Goal: Navigation & Orientation: Find specific page/section

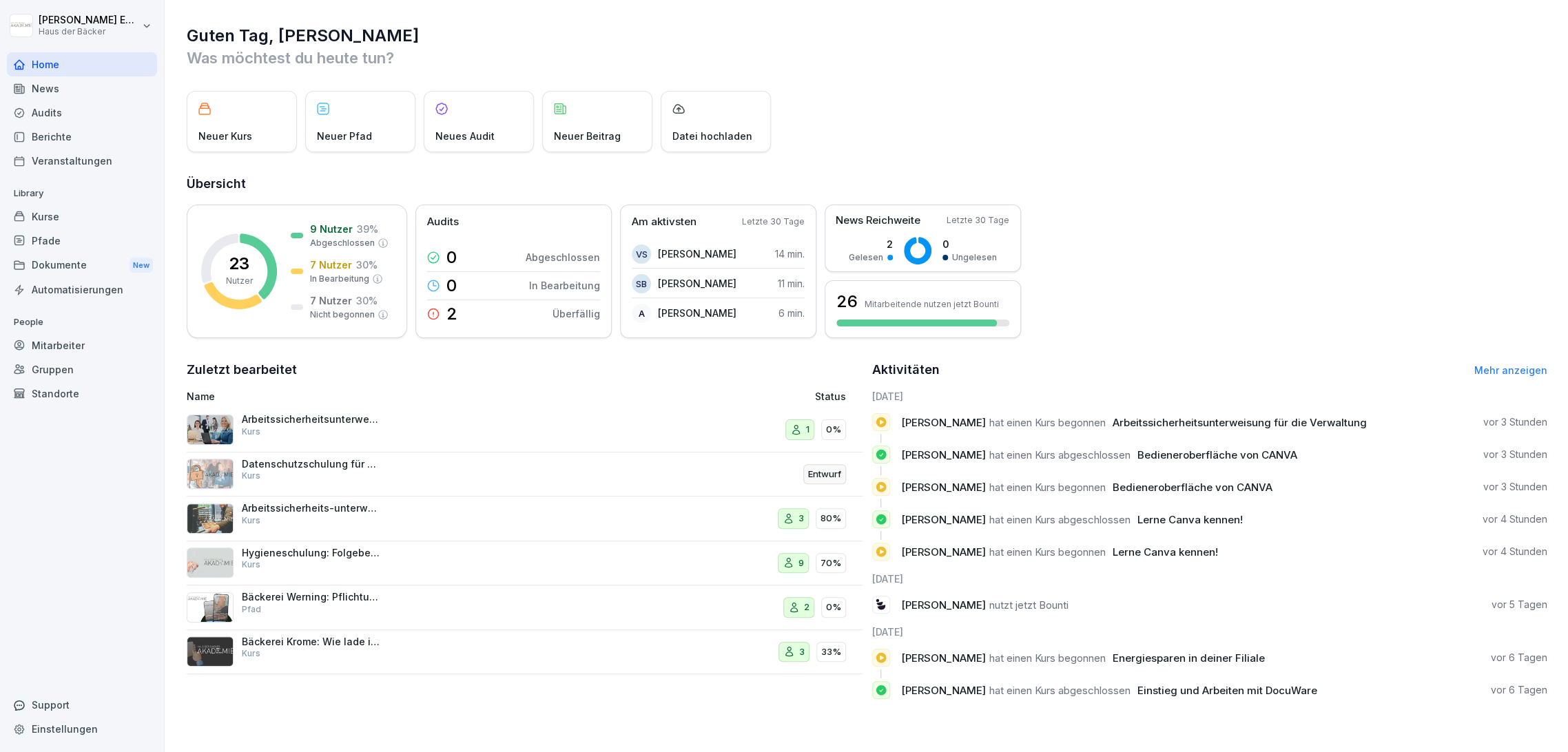
click at [111, 214] on div "Kurse" at bounding box center [81, 217] width 150 height 24
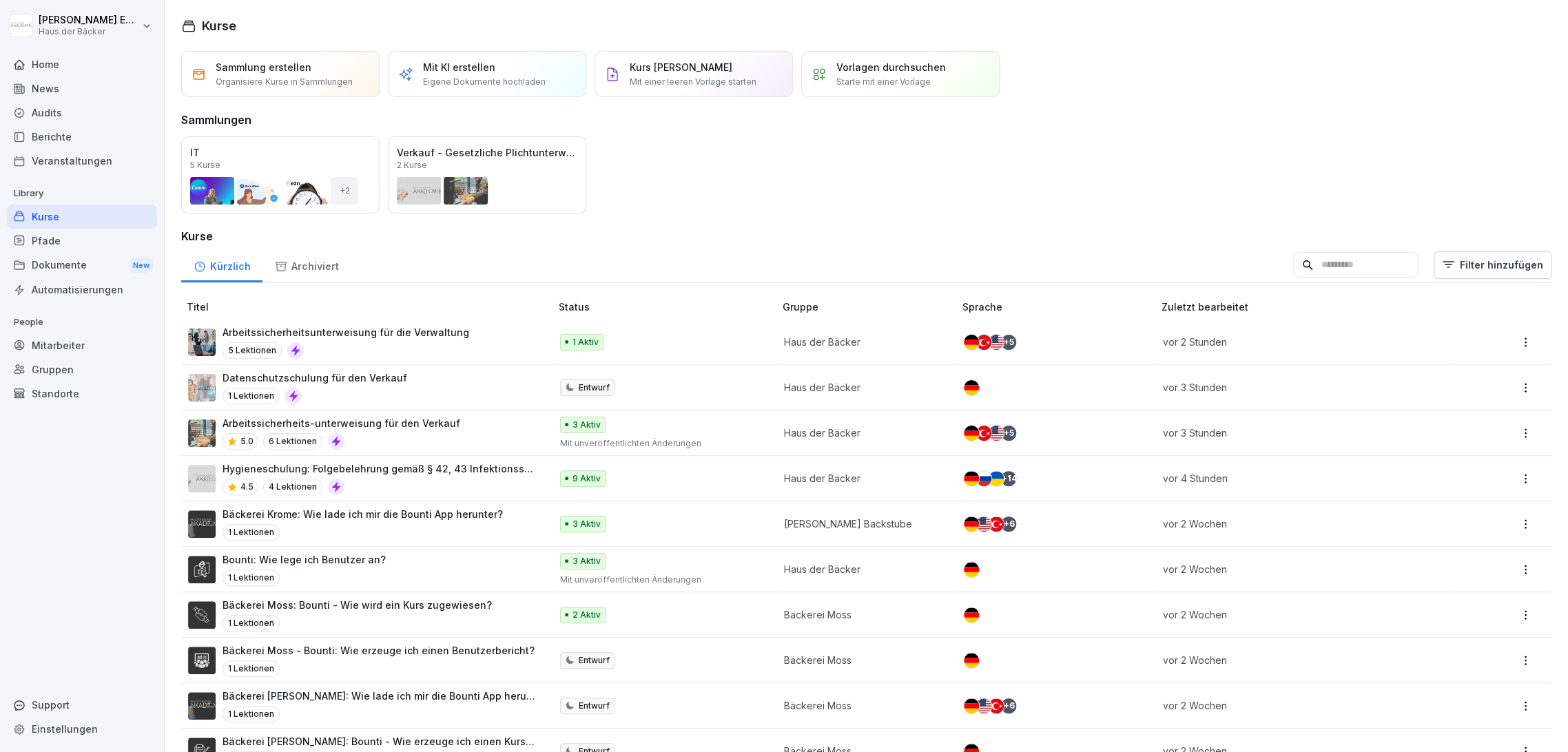
click at [83, 104] on div "Audits" at bounding box center [81, 112] width 150 height 24
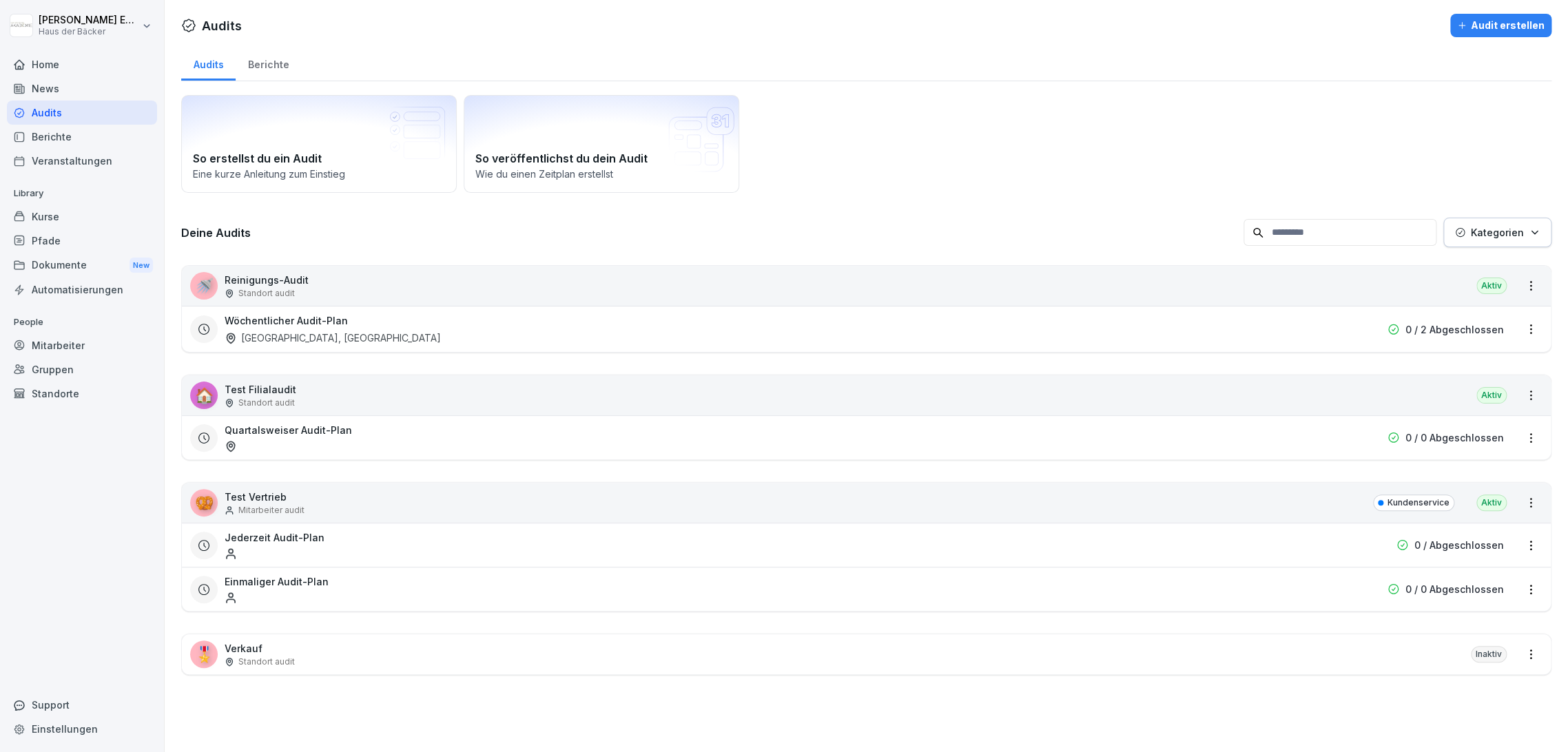
click at [82, 93] on div "News" at bounding box center [81, 88] width 150 height 24
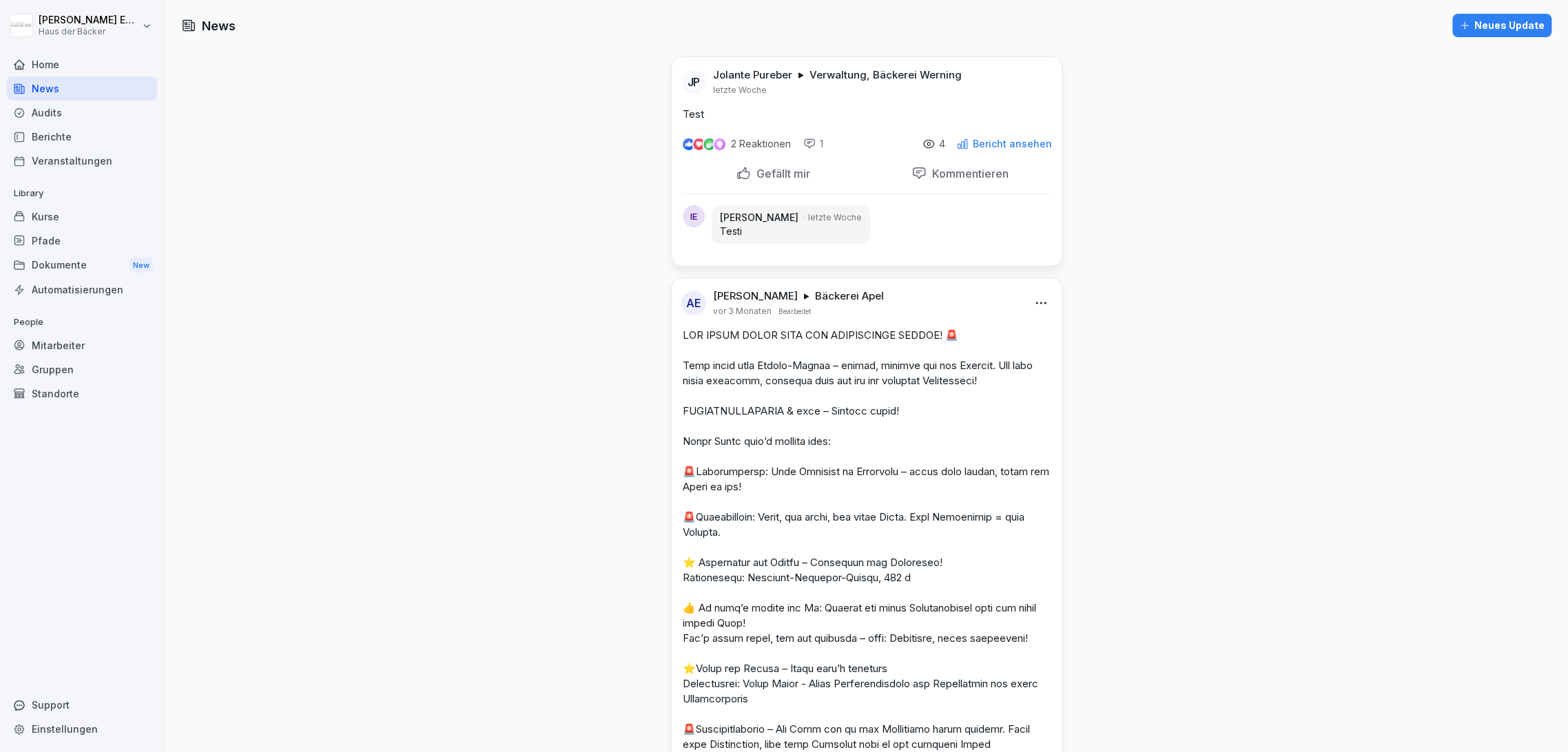
click at [82, 81] on div "News" at bounding box center [81, 88] width 150 height 24
click at [83, 75] on div "Home" at bounding box center [81, 64] width 150 height 24
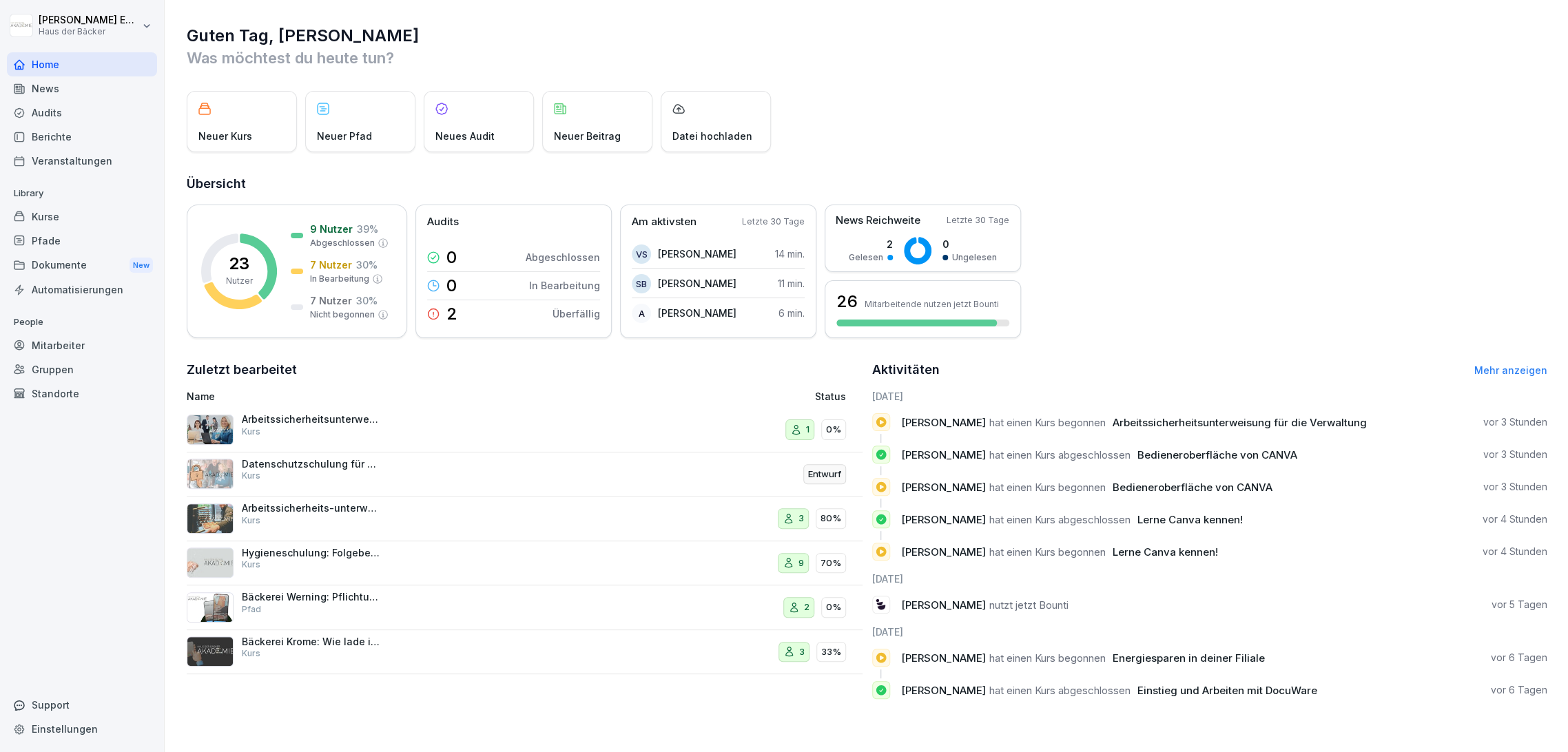
click at [85, 98] on div "News" at bounding box center [81, 88] width 150 height 24
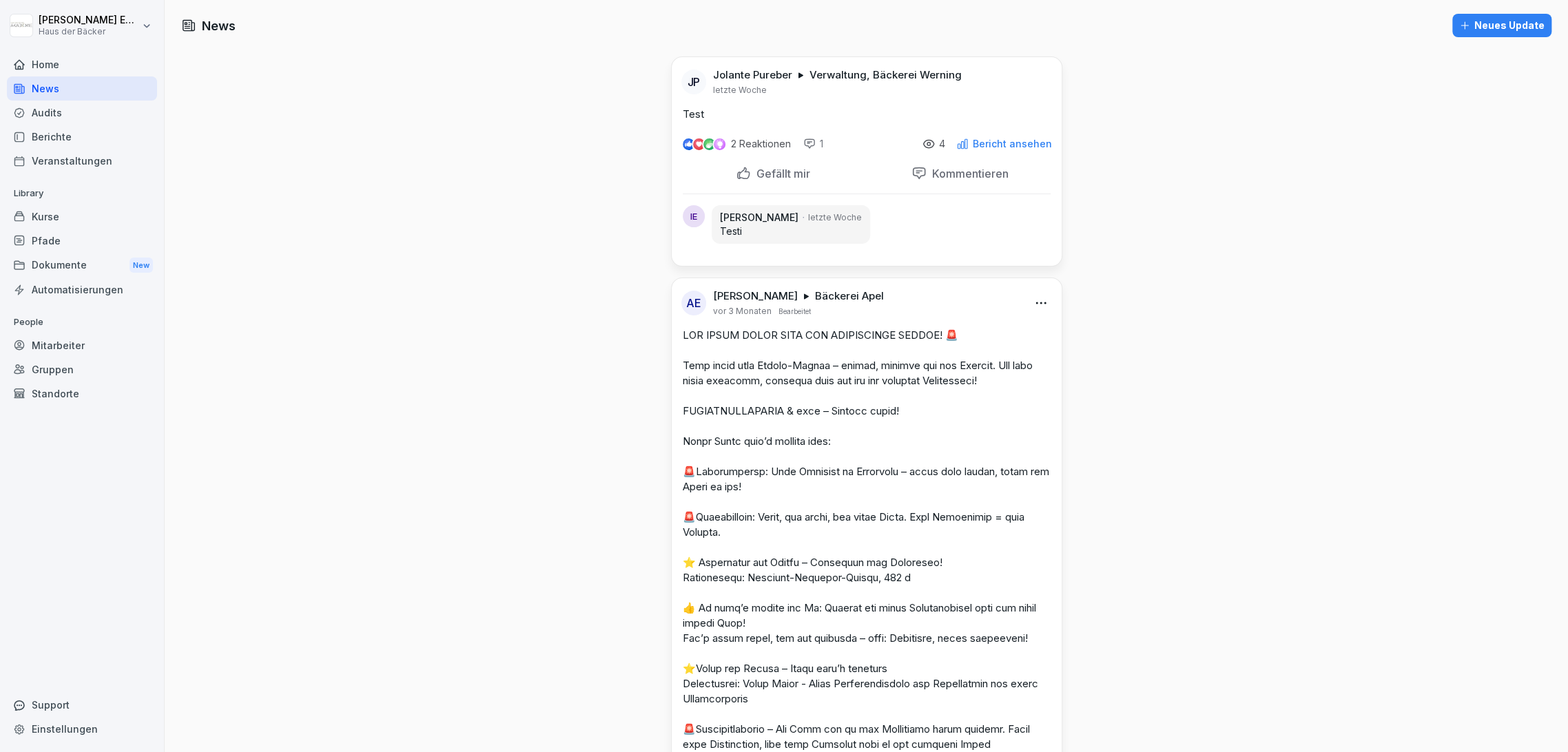
click at [99, 268] on div "Dokumente New" at bounding box center [81, 266] width 150 height 26
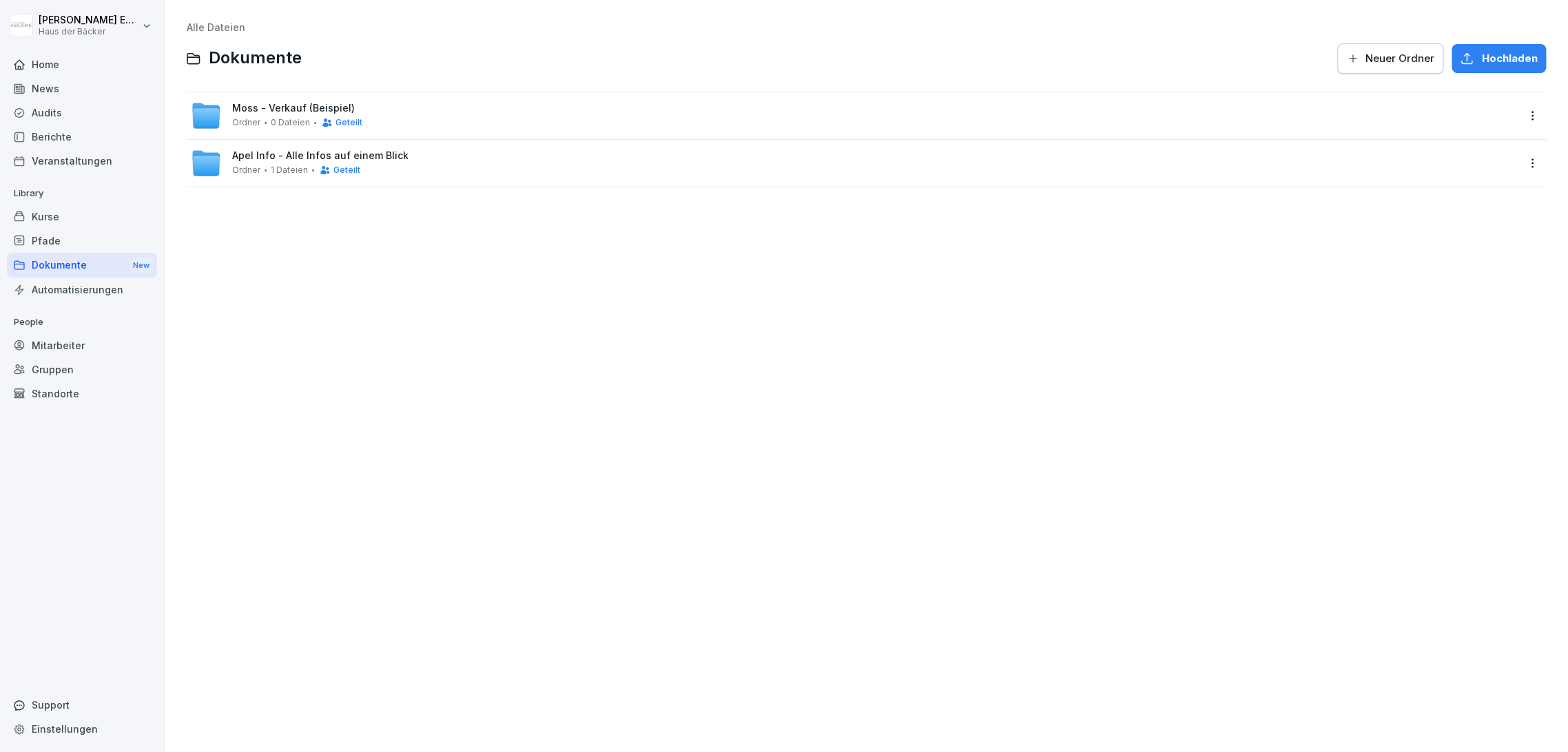
drag, startPoint x: 87, startPoint y: 234, endPoint x: 86, endPoint y: 244, distance: 10.0
click at [87, 240] on div "Pfade" at bounding box center [81, 241] width 150 height 24
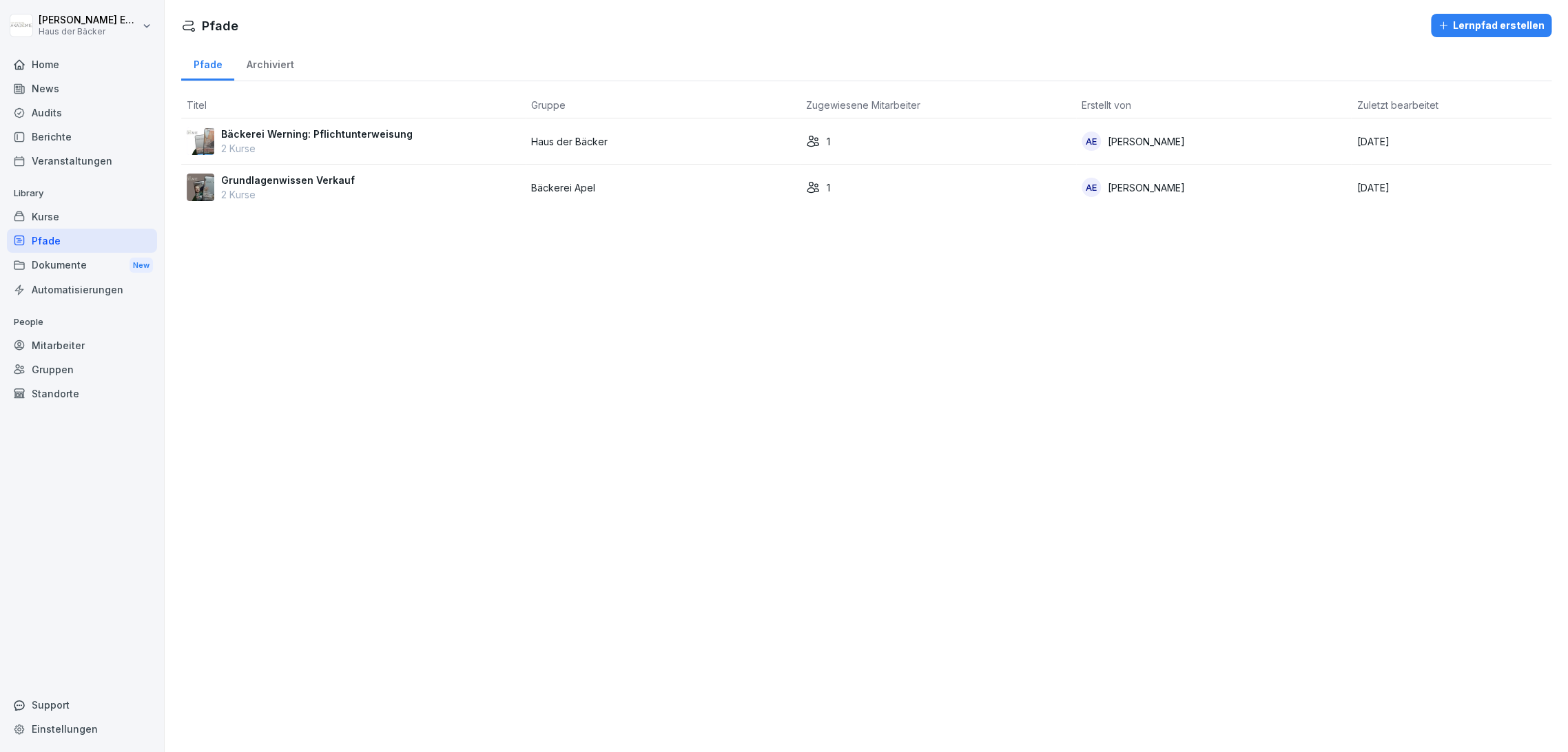
click at [82, 255] on div "Dokumente New" at bounding box center [81, 266] width 150 height 26
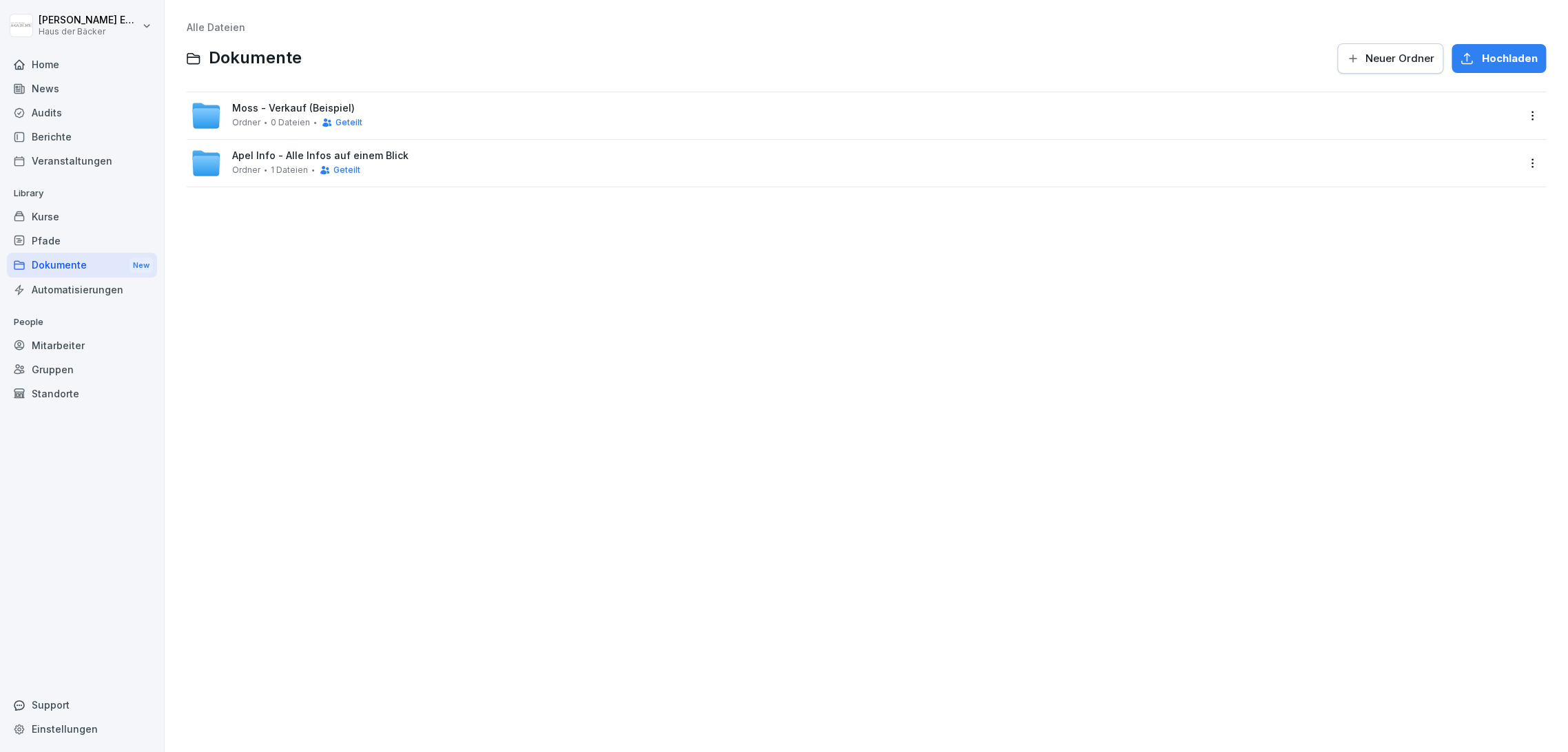
click at [78, 242] on div "Pfade" at bounding box center [81, 241] width 150 height 24
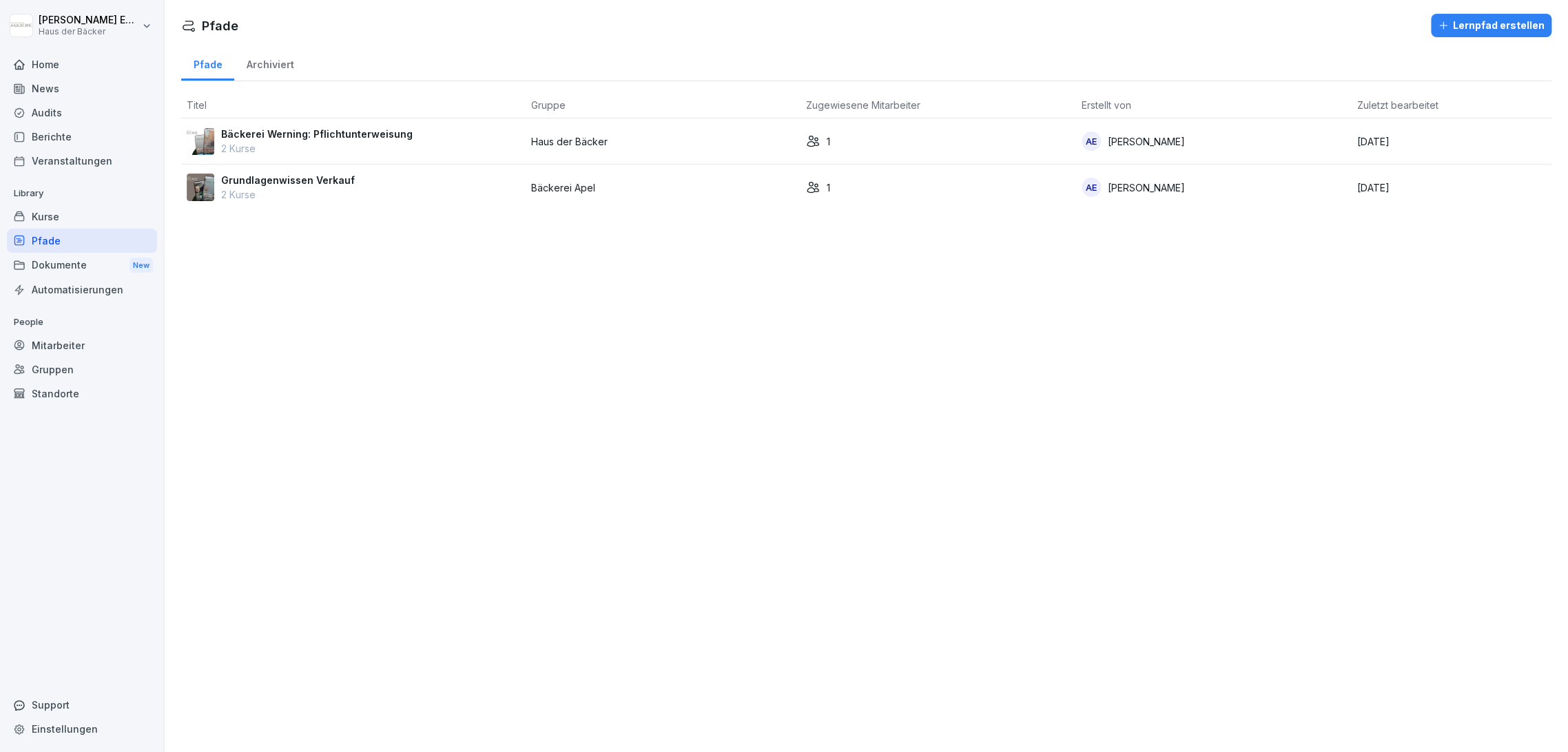
click at [65, 227] on div "Kurse" at bounding box center [81, 217] width 150 height 24
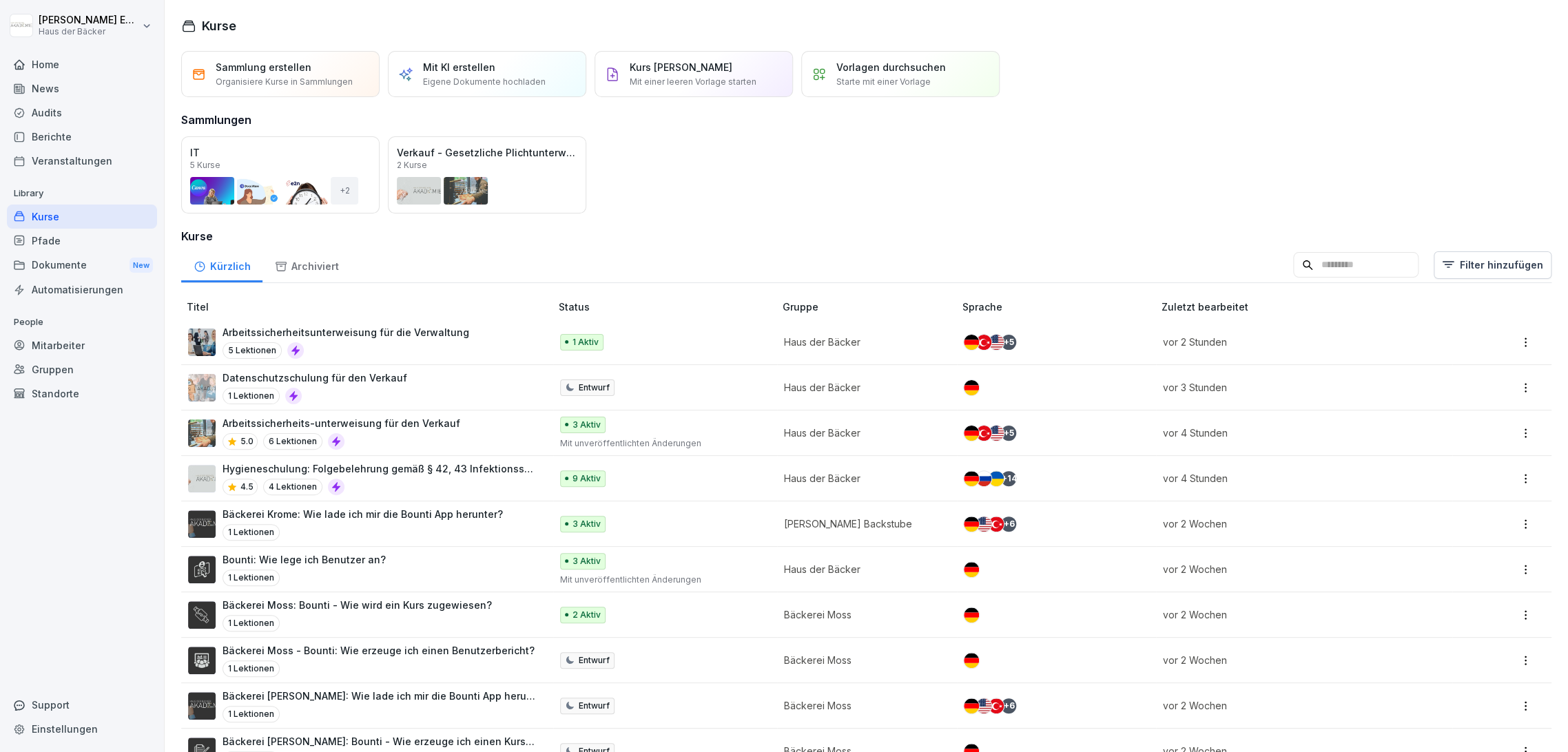
click at [75, 72] on div "Home" at bounding box center [81, 64] width 150 height 24
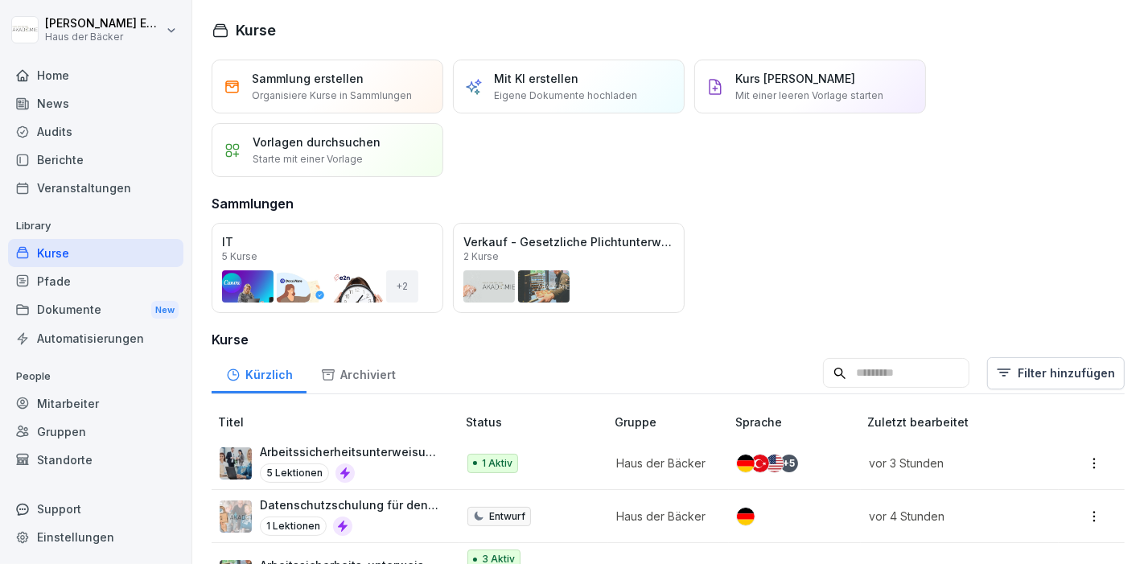
click at [87, 461] on div "Standorte" at bounding box center [95, 460] width 175 height 28
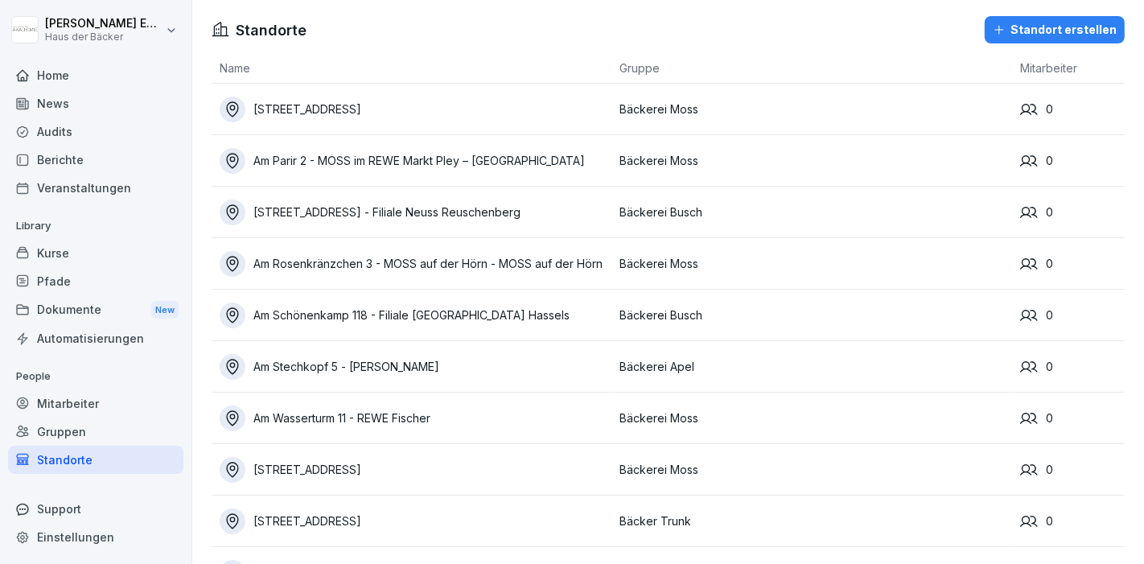
click at [80, 441] on div "Gruppen" at bounding box center [95, 431] width 175 height 28
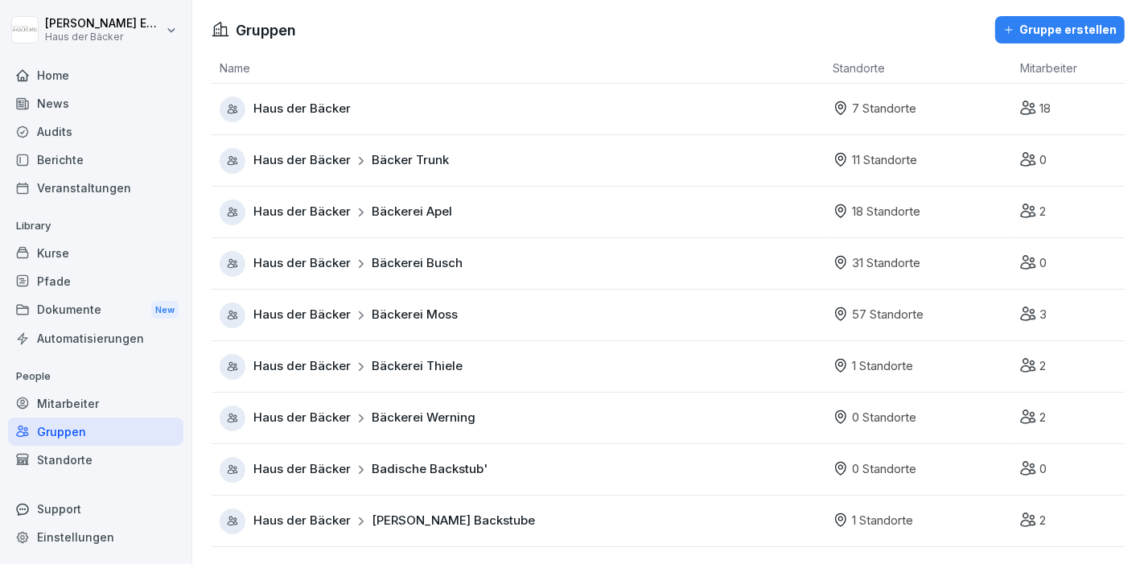
click at [416, 158] on span "Bäcker Trunk" at bounding box center [410, 160] width 77 height 18
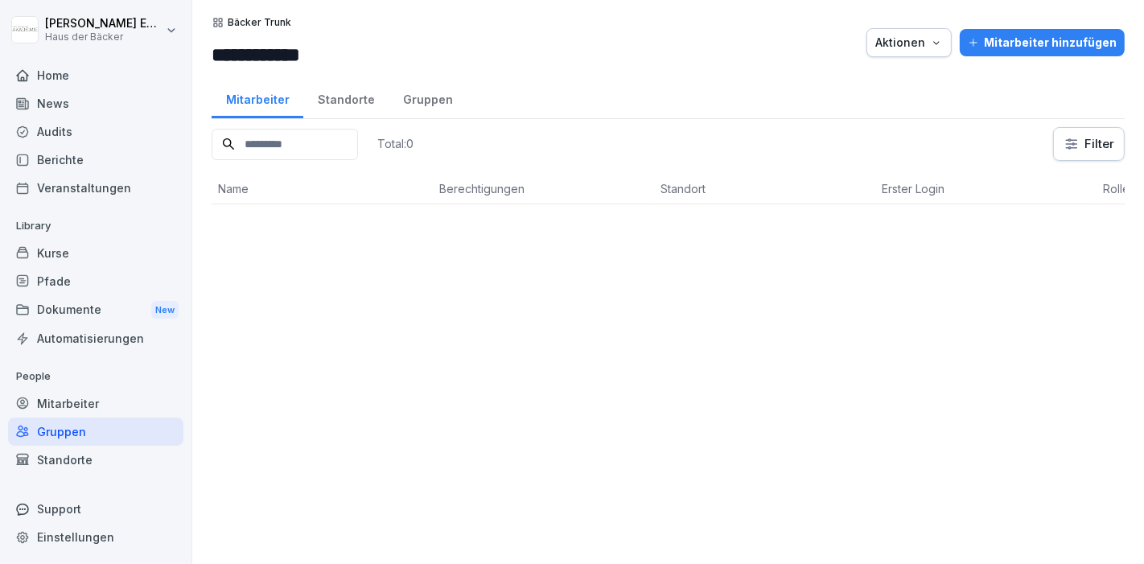
click at [388, 110] on div "Gruppen" at bounding box center [427, 97] width 78 height 41
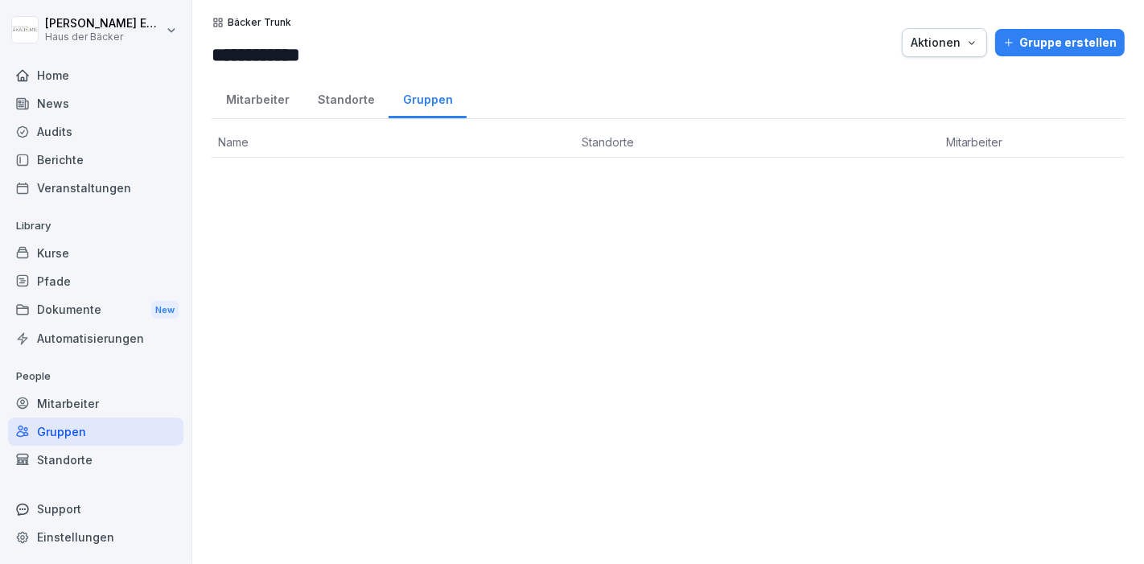
click at [333, 101] on div "Standorte" at bounding box center [345, 97] width 85 height 41
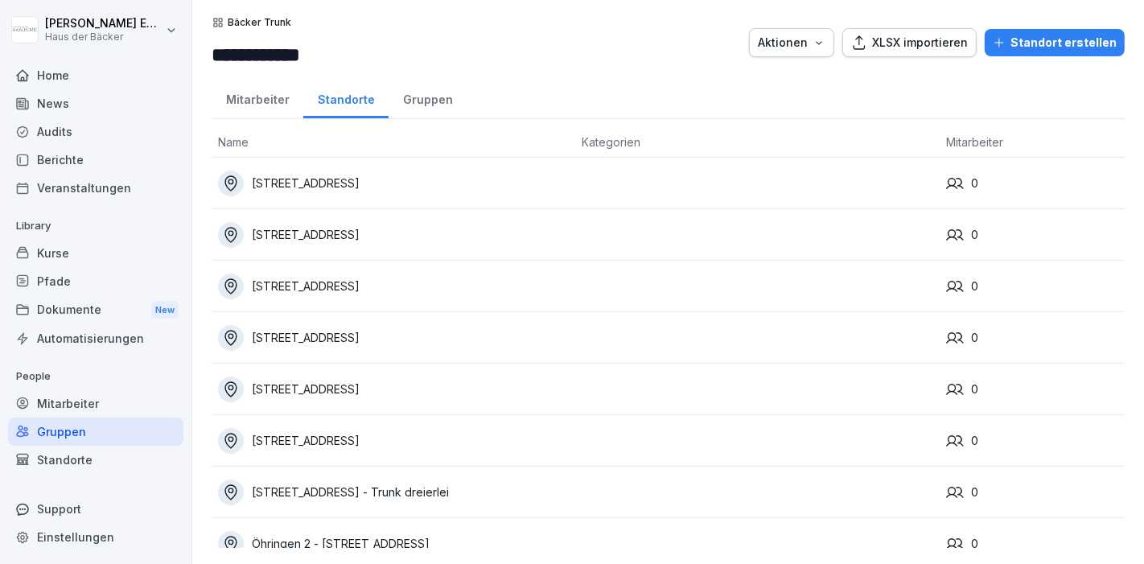
click at [250, 119] on div "**********" at bounding box center [667, 282] width 951 height 564
click at [253, 91] on div "Mitarbeiter" at bounding box center [258, 97] width 92 height 41
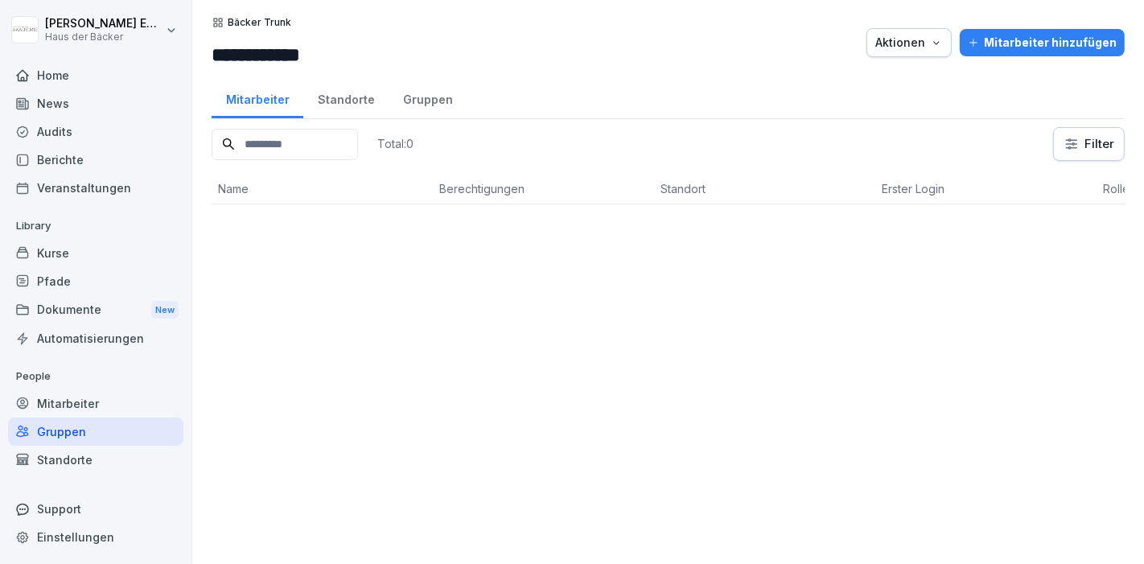
click at [323, 100] on div "Standorte" at bounding box center [345, 97] width 85 height 41
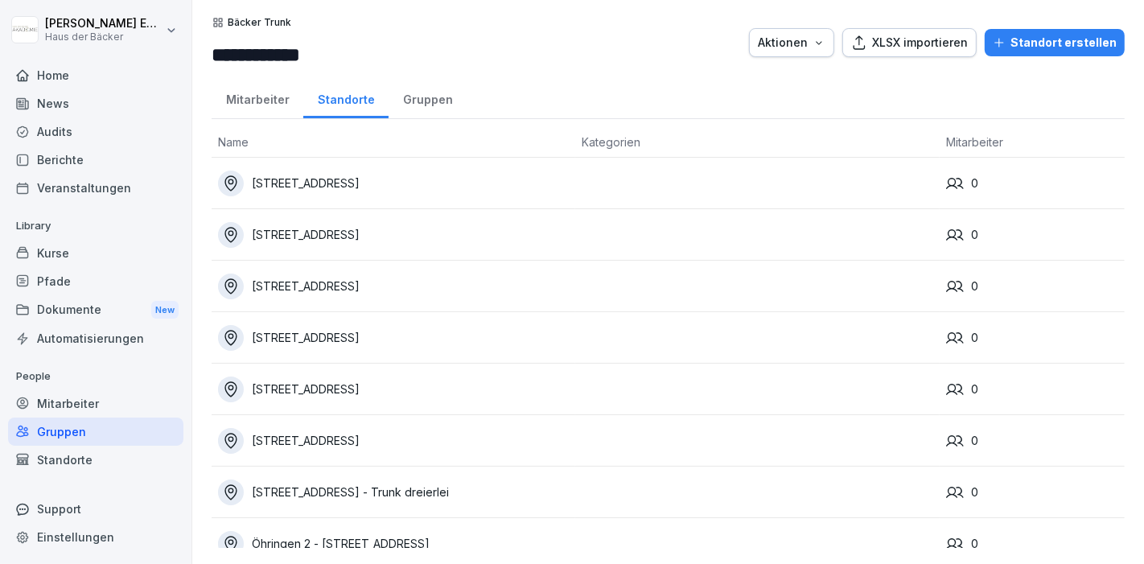
click at [421, 103] on div "Gruppen" at bounding box center [427, 97] width 78 height 41
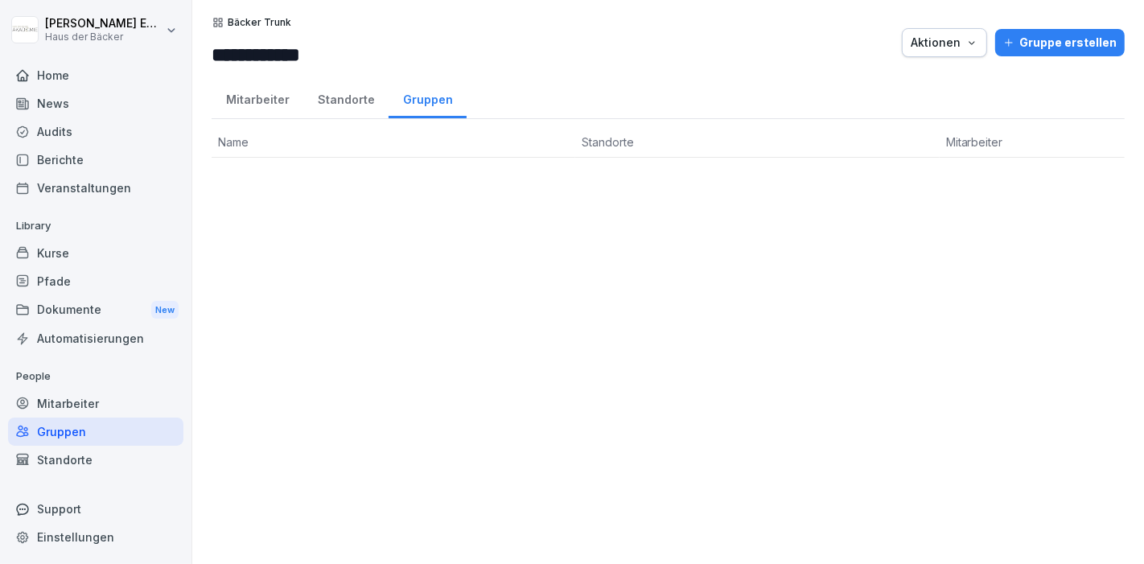
click at [337, 107] on div "Standorte" at bounding box center [345, 97] width 85 height 41
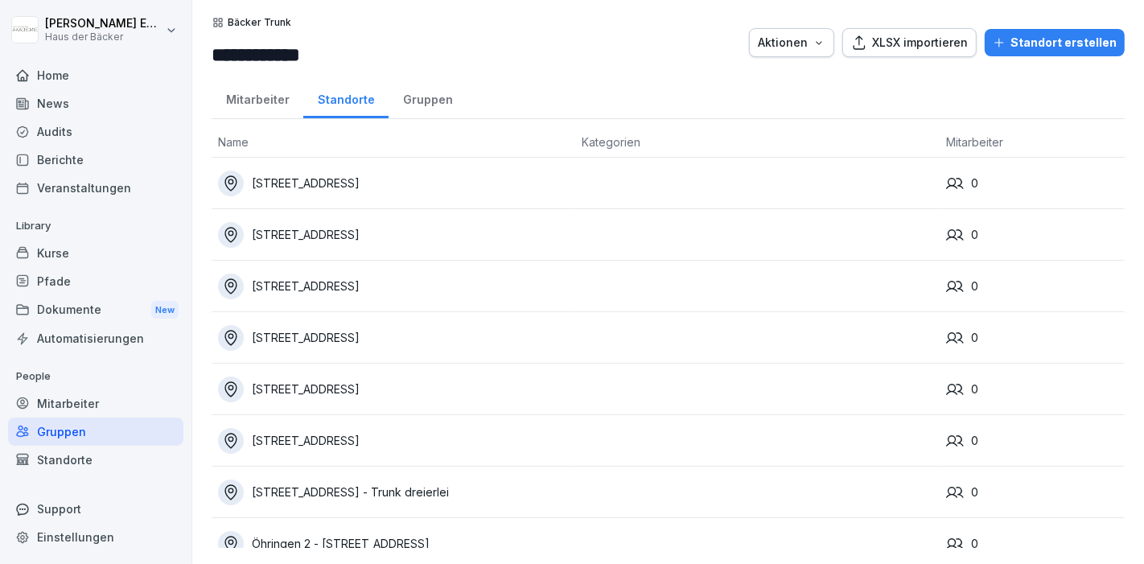
click at [243, 120] on div "**********" at bounding box center [667, 282] width 951 height 564
click at [247, 111] on div "Mitarbeiter" at bounding box center [258, 97] width 92 height 41
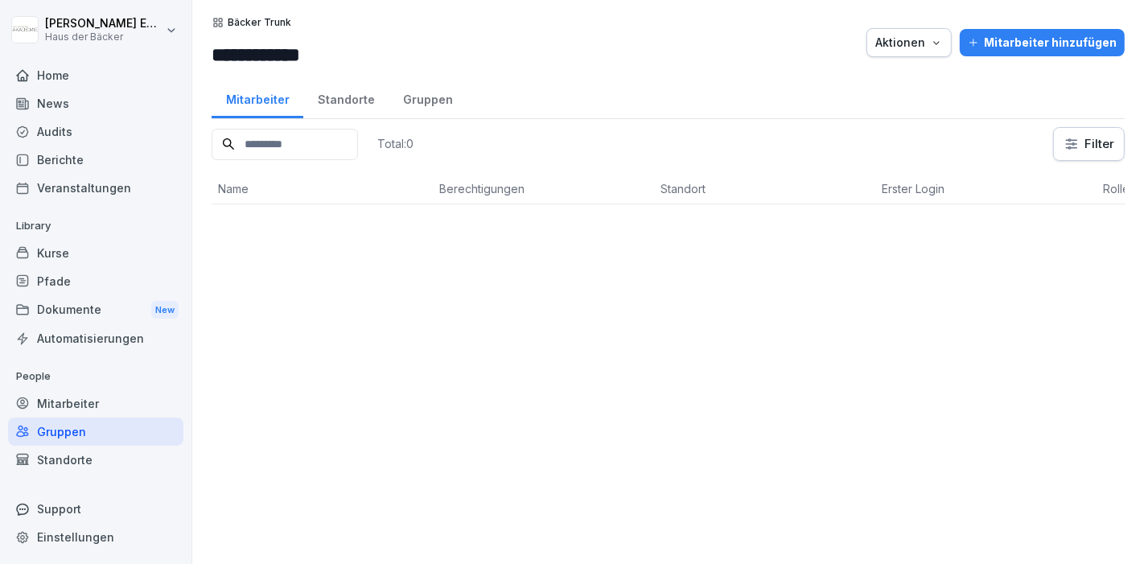
click at [281, 53] on input "**********" at bounding box center [308, 54] width 193 height 29
click at [276, 54] on input "**********" at bounding box center [308, 54] width 193 height 29
type input "**********"
click at [554, 49] on div at bounding box center [636, 42] width 446 height 53
click at [76, 450] on div "Standorte" at bounding box center [95, 460] width 175 height 28
